Goal: Navigation & Orientation: Find specific page/section

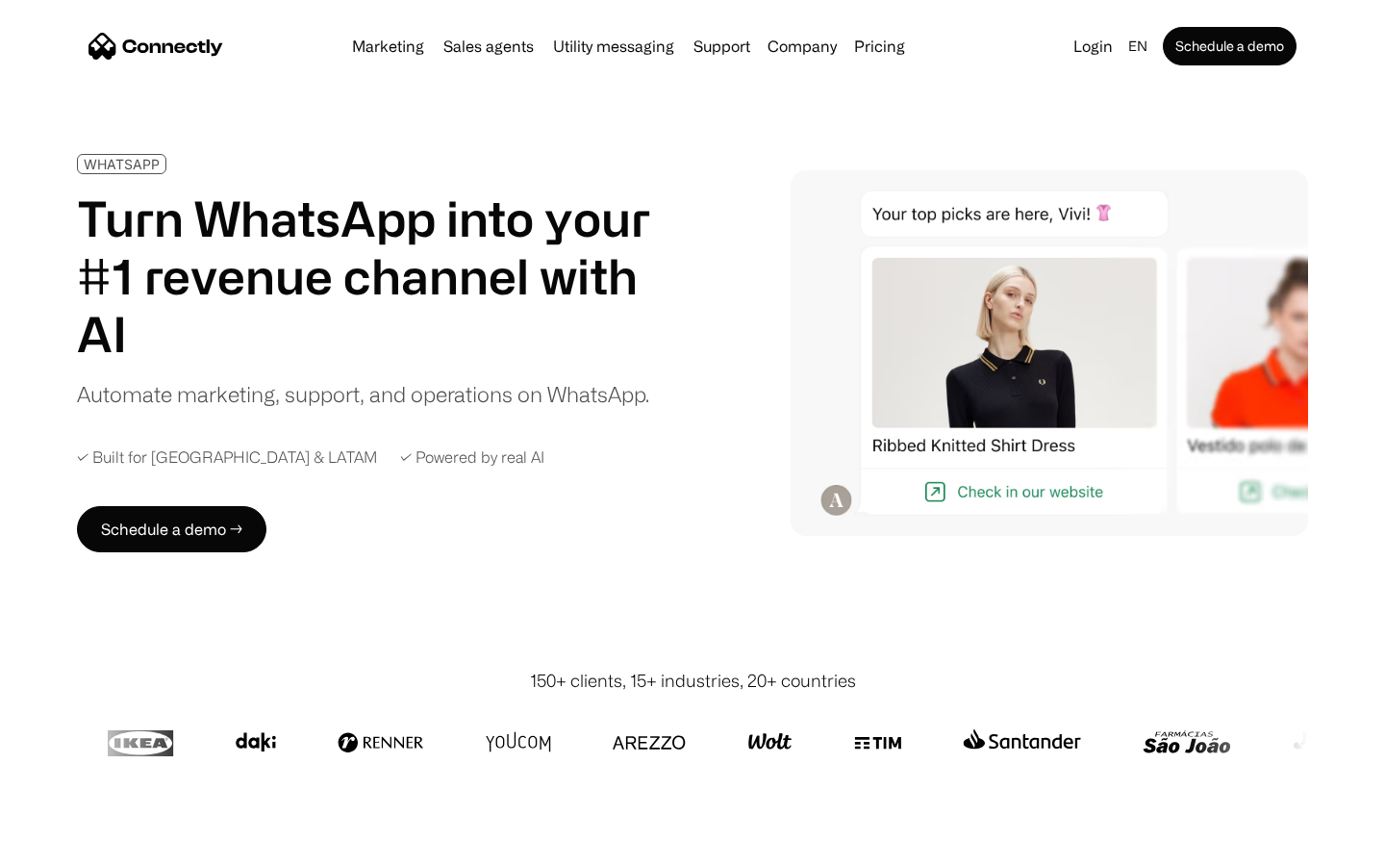
scroll to position [6248, 0]
